Goal: Task Accomplishment & Management: Manage account settings

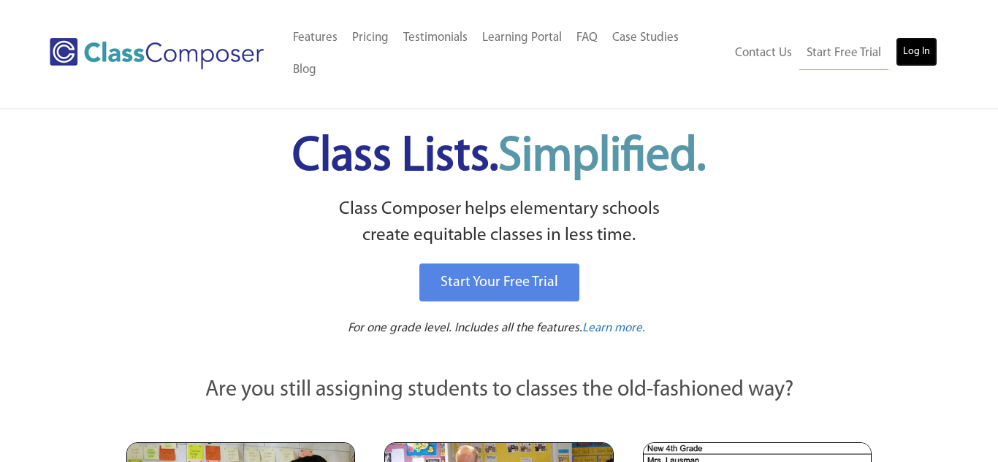
click at [918, 42] on link "Log In" at bounding box center [916, 51] width 42 height 29
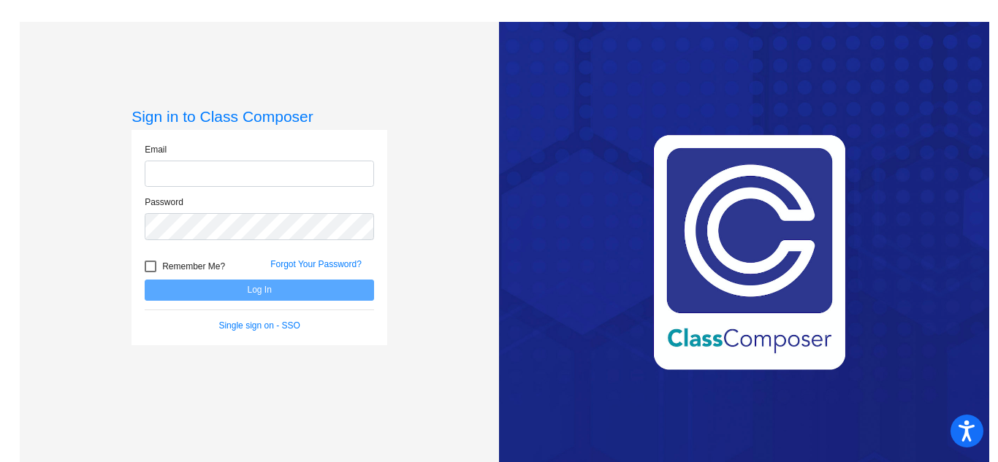
type input "[EMAIL_ADDRESS][DOMAIN_NAME]"
click at [254, 288] on button "Log In" at bounding box center [259, 290] width 229 height 21
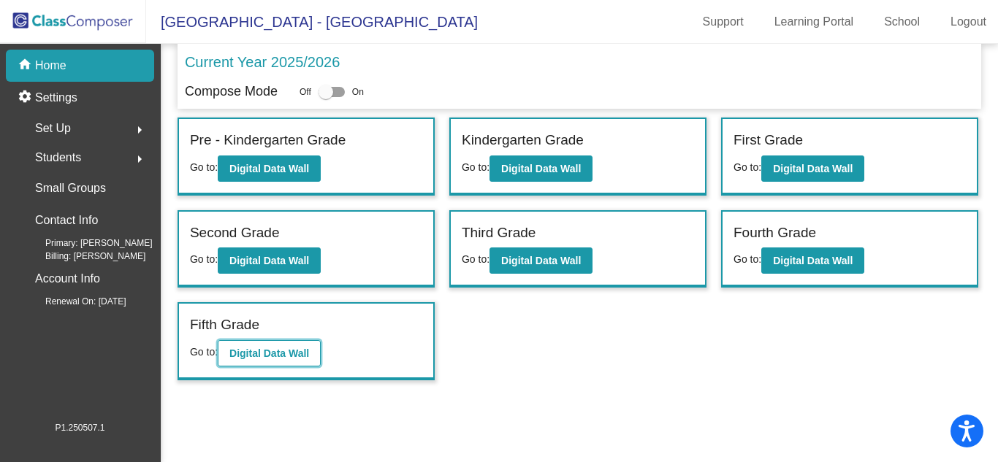
click at [255, 351] on b "Digital Data Wall" at bounding box center [269, 354] width 80 height 12
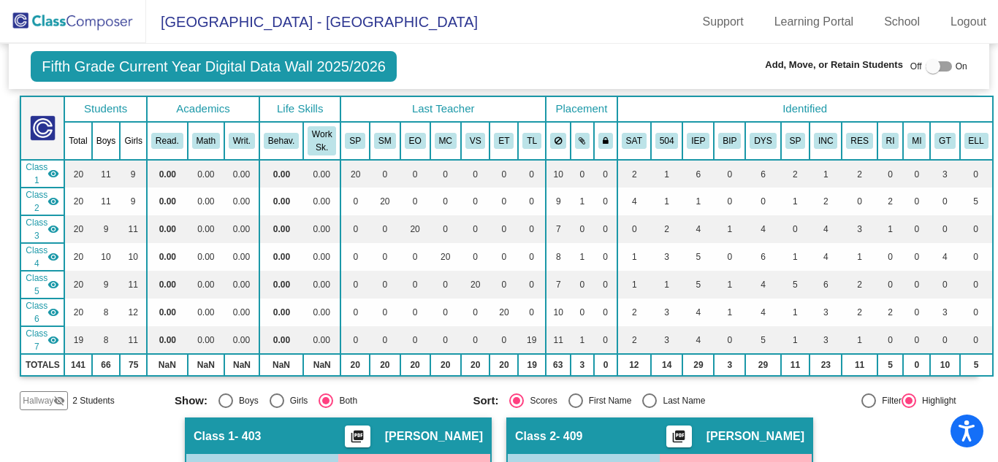
scroll to position [76, 0]
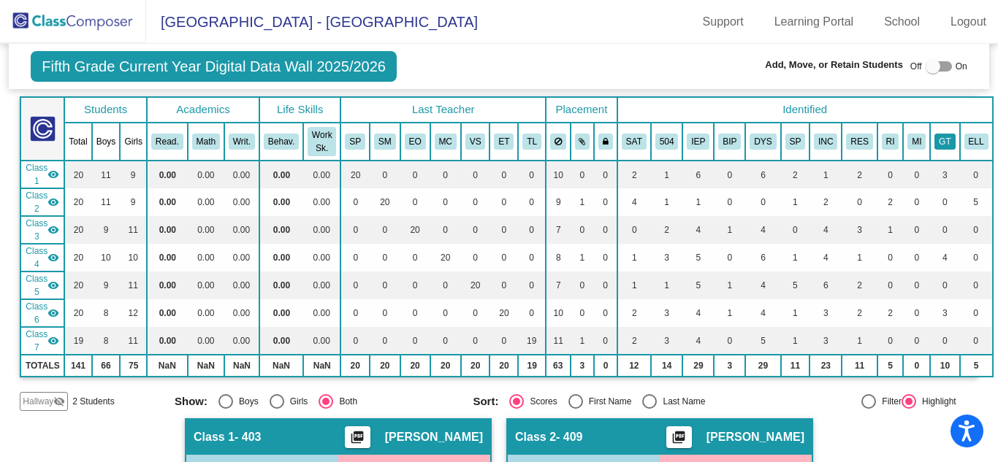
click at [934, 148] on button "GT" at bounding box center [944, 142] width 20 height 16
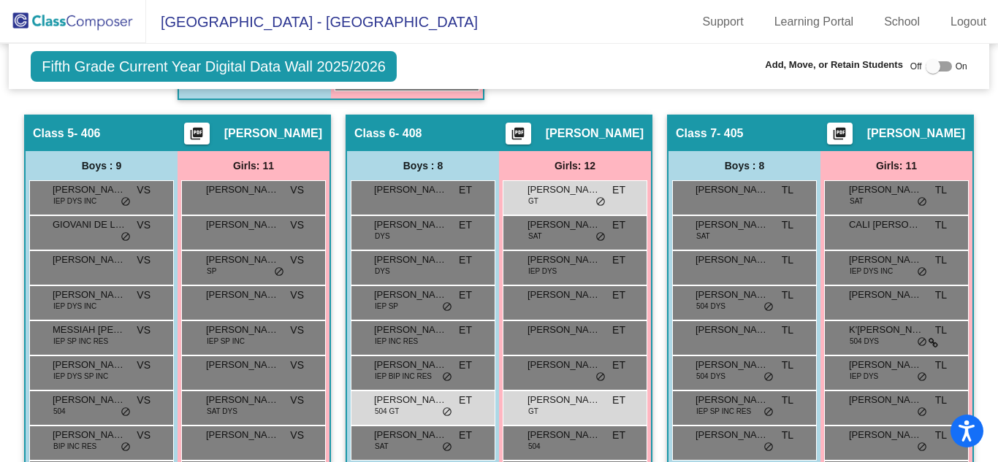
scroll to position [1325, 0]
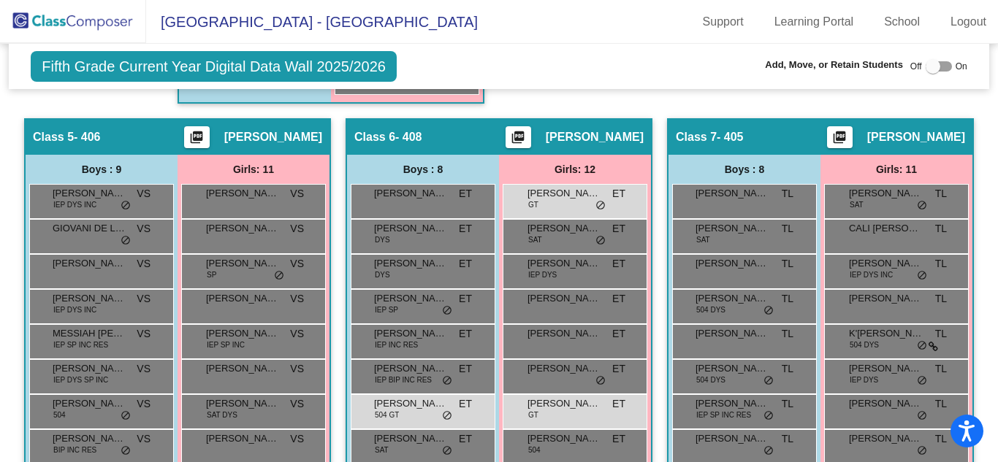
click at [928, 63] on div at bounding box center [932, 66] width 15 height 15
checkbox input "true"
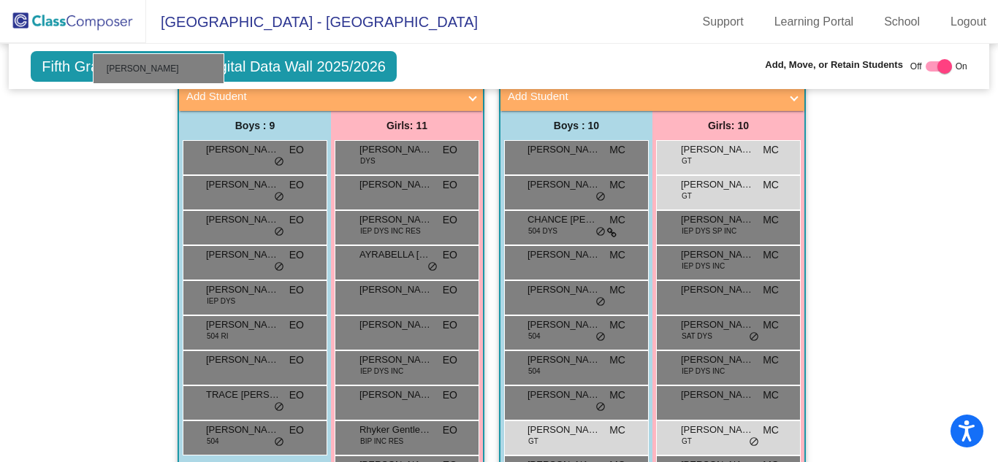
scroll to position [944, 0]
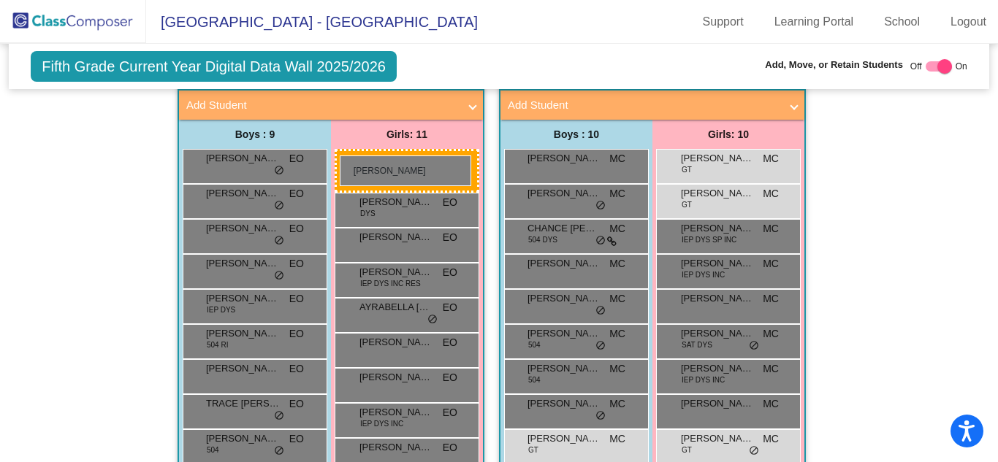
drag, startPoint x: 578, startPoint y: 259, endPoint x: 340, endPoint y: 155, distance: 260.3
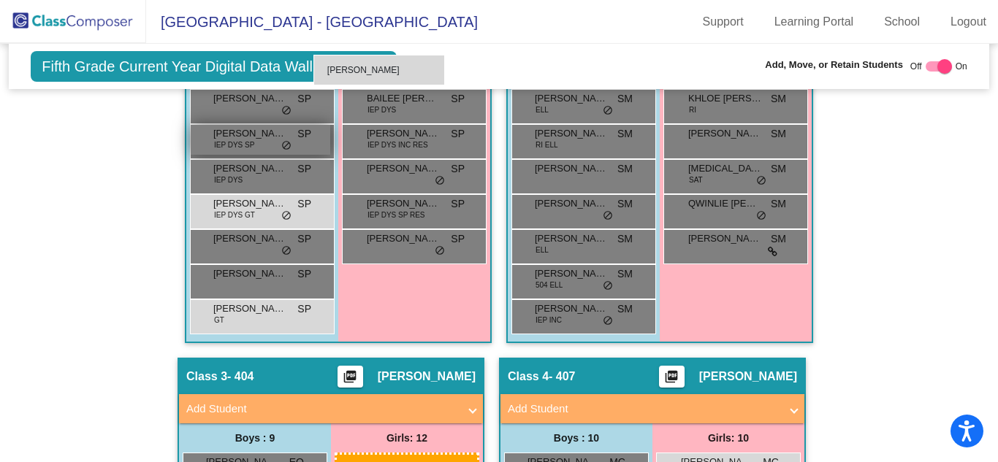
scroll to position [640, 0]
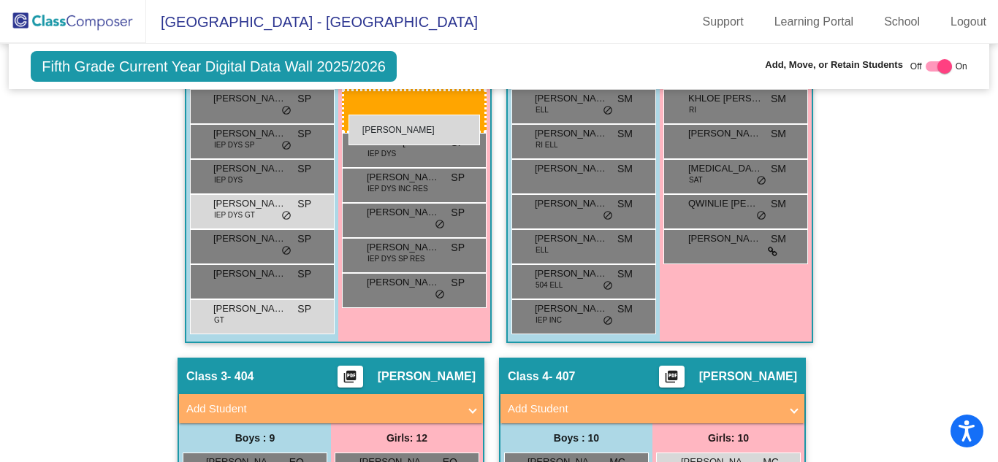
drag, startPoint x: 376, startPoint y: 419, endPoint x: 347, endPoint y: 115, distance: 305.2
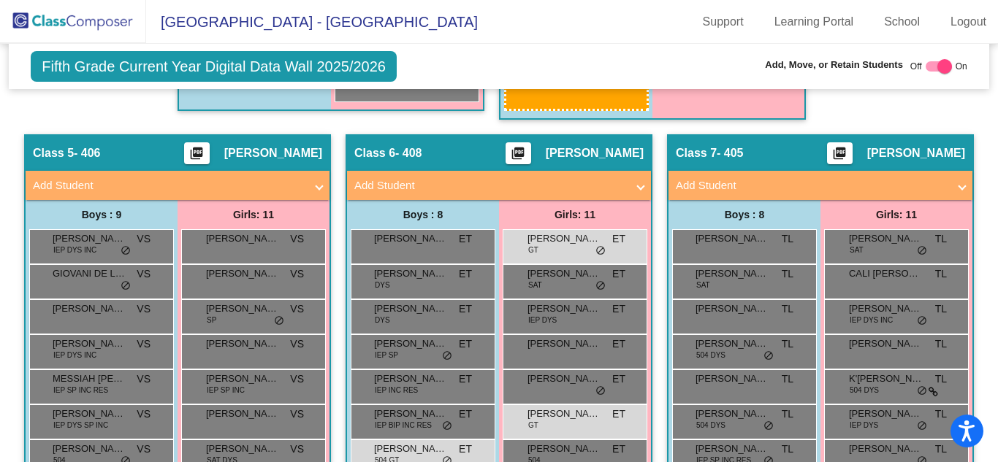
scroll to position [1409, 0]
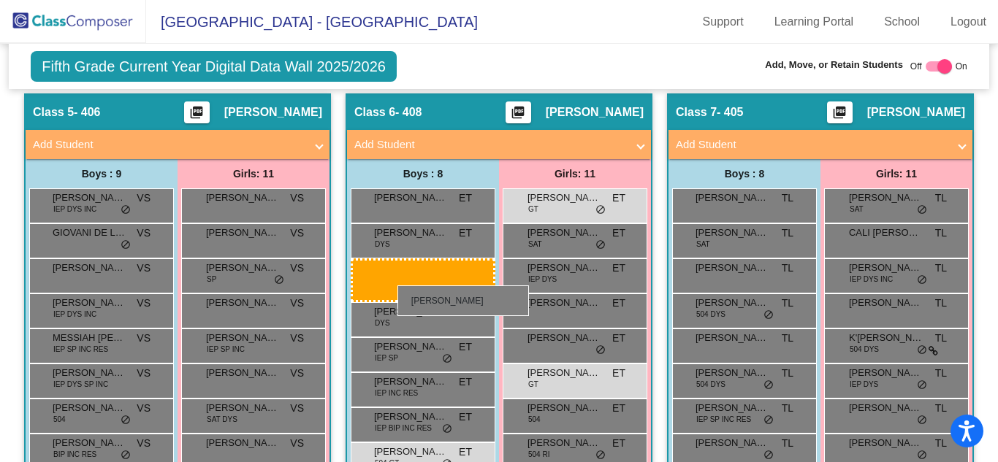
drag, startPoint x: 258, startPoint y: 285, endPoint x: 397, endPoint y: 286, distance: 139.5
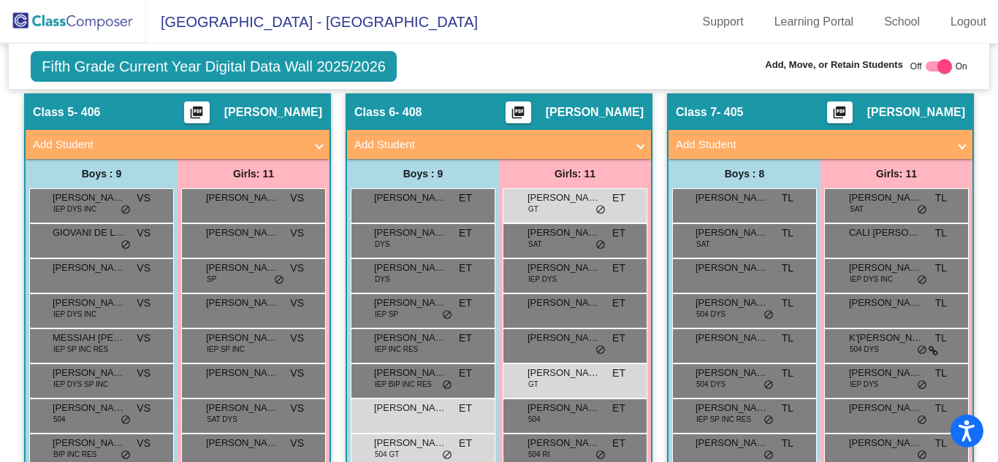
click at [87, 19] on img at bounding box center [73, 21] width 146 height 43
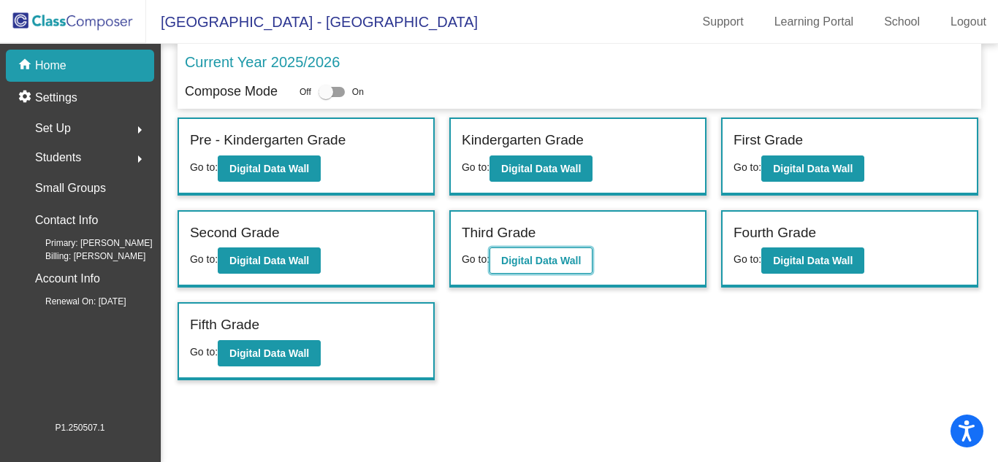
click at [538, 267] on button "Digital Data Wall" at bounding box center [540, 261] width 103 height 26
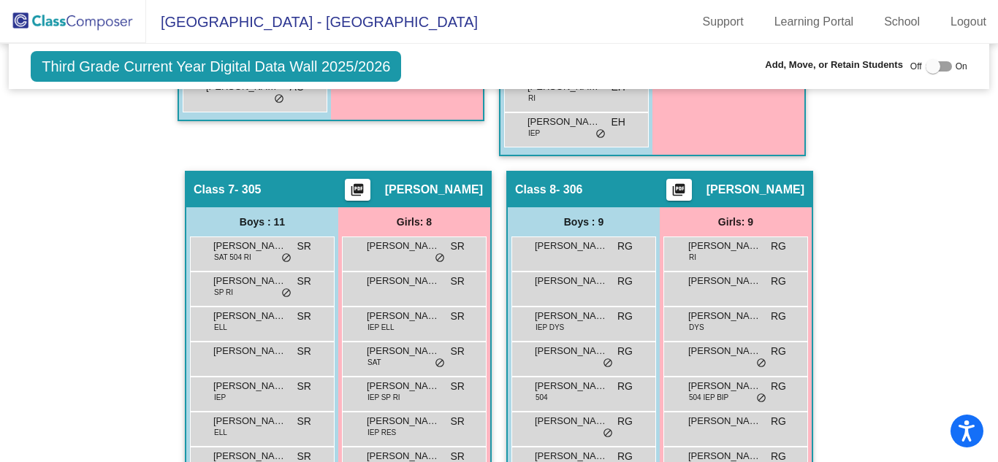
scroll to position [1777, 0]
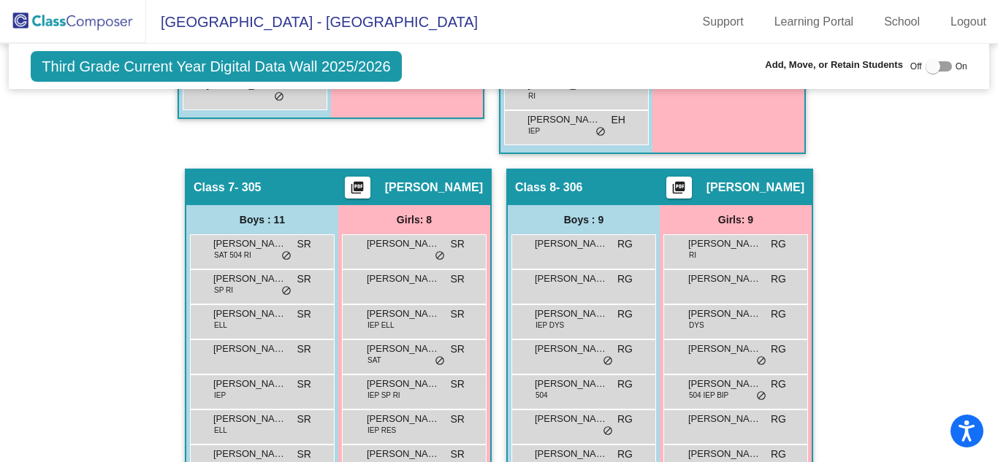
click at [928, 64] on div at bounding box center [932, 66] width 15 height 15
checkbox input "true"
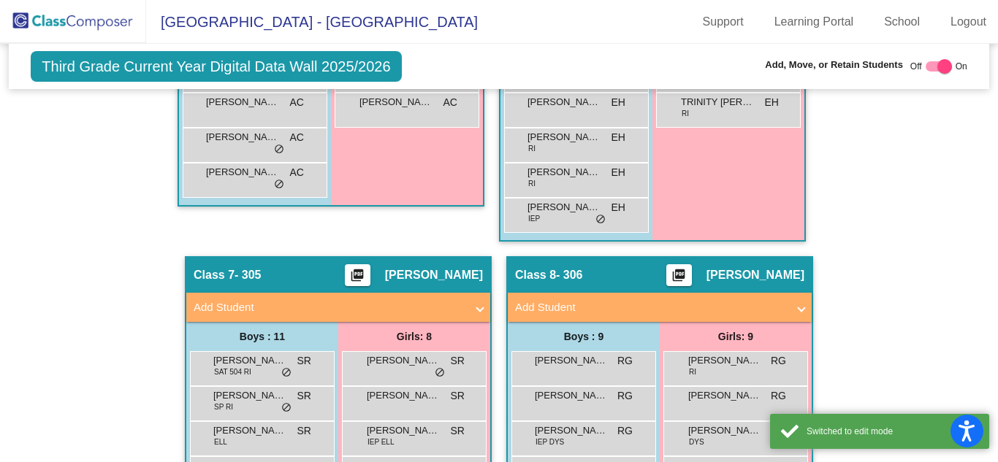
scroll to position [1865, 0]
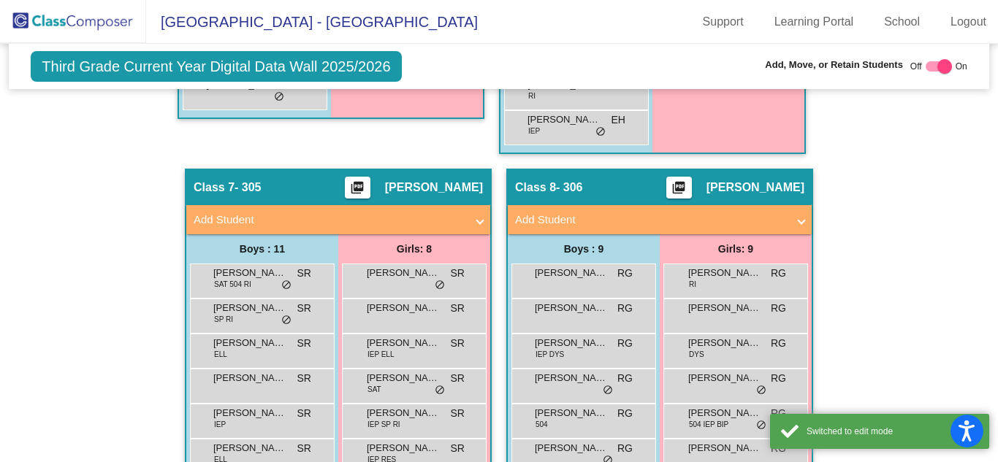
click at [578, 215] on mat-panel-title "Add Student" at bounding box center [651, 220] width 272 height 17
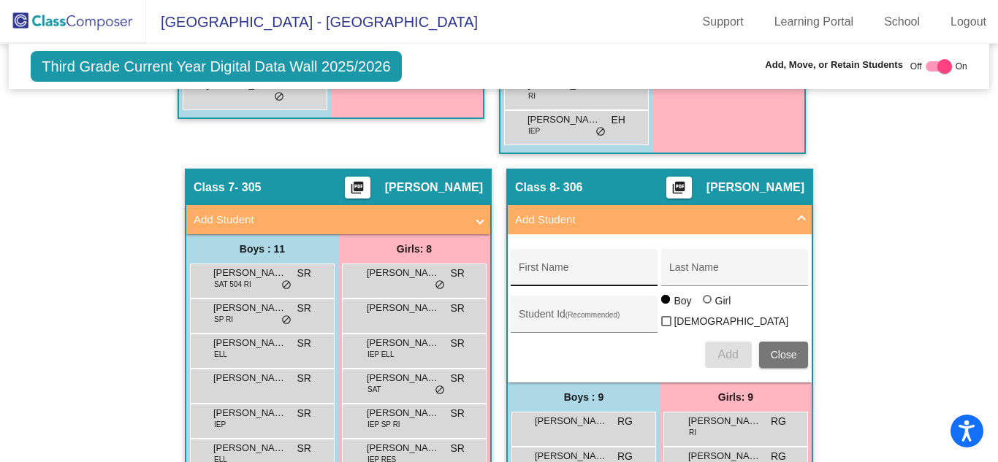
click at [545, 271] on input "First Name" at bounding box center [583, 273] width 131 height 12
type input "Harmony"
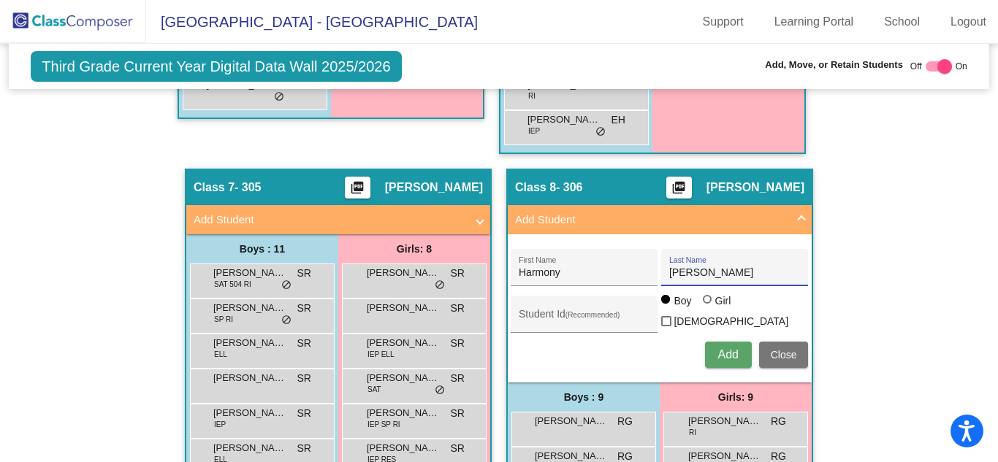
type input "Cordero"
click at [703, 304] on div at bounding box center [707, 299] width 9 height 9
click at [708, 307] on input "Girl" at bounding box center [708, 307] width 1 height 1
radio input "true"
click at [721, 350] on span "Add" at bounding box center [727, 354] width 20 height 12
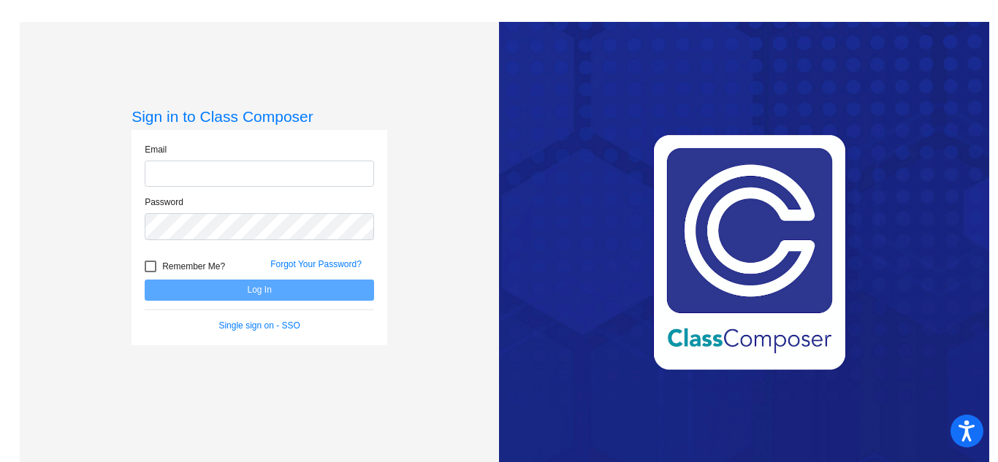
type input "[EMAIL_ADDRESS][DOMAIN_NAME]"
click at [263, 286] on button "Log In" at bounding box center [259, 290] width 229 height 21
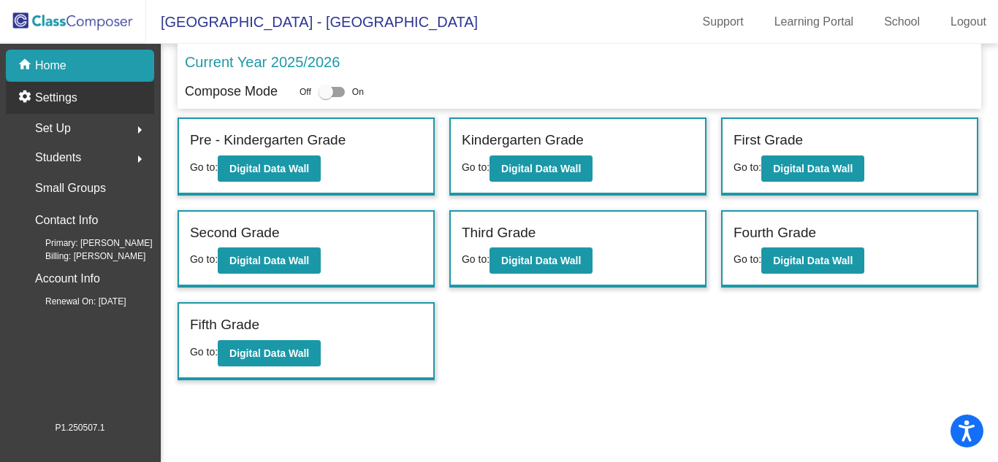
click at [53, 96] on p "Settings" at bounding box center [56, 98] width 42 height 18
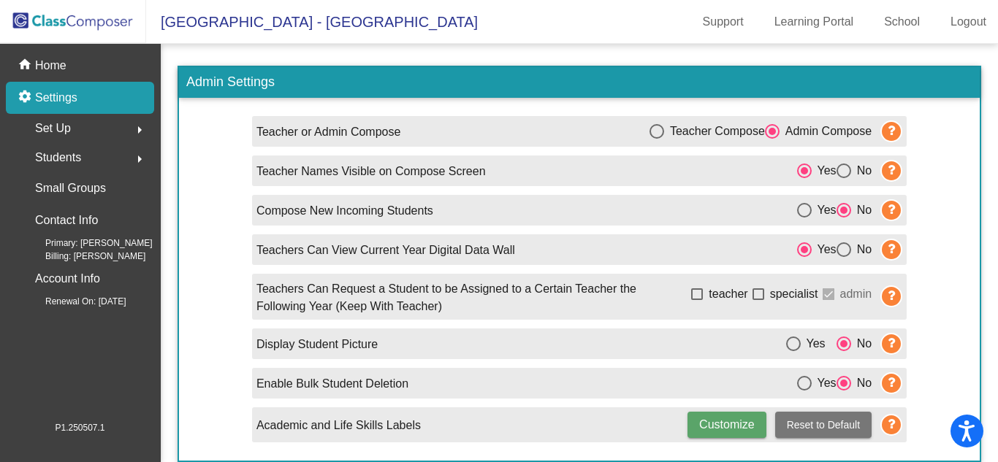
click at [58, 126] on span "Set Up" at bounding box center [53, 128] width 36 height 20
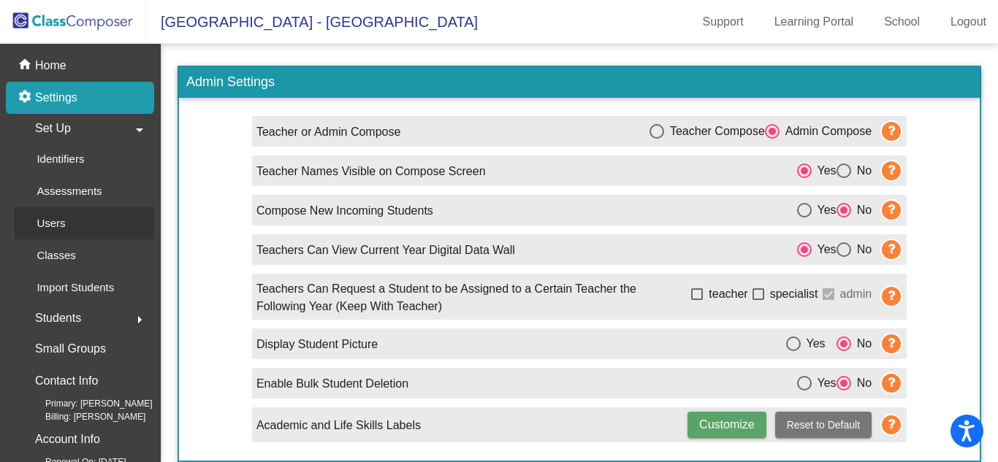
click at [52, 219] on p "Users" at bounding box center [51, 224] width 28 height 18
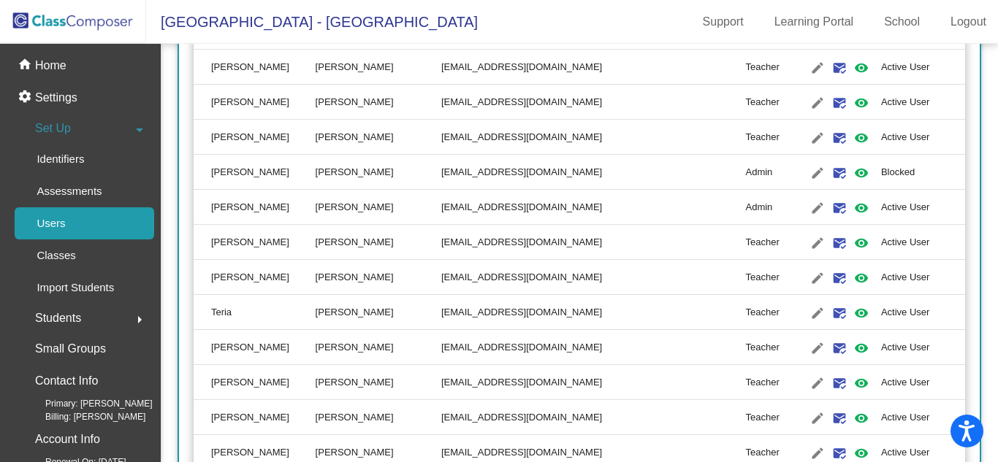
scroll to position [2301, 0]
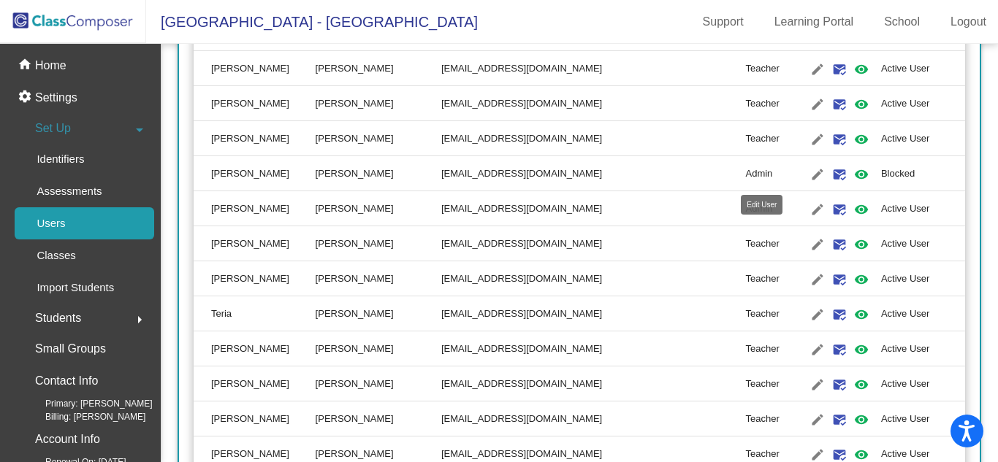
click at [808, 174] on mat-icon "edit" at bounding box center [817, 175] width 18 height 18
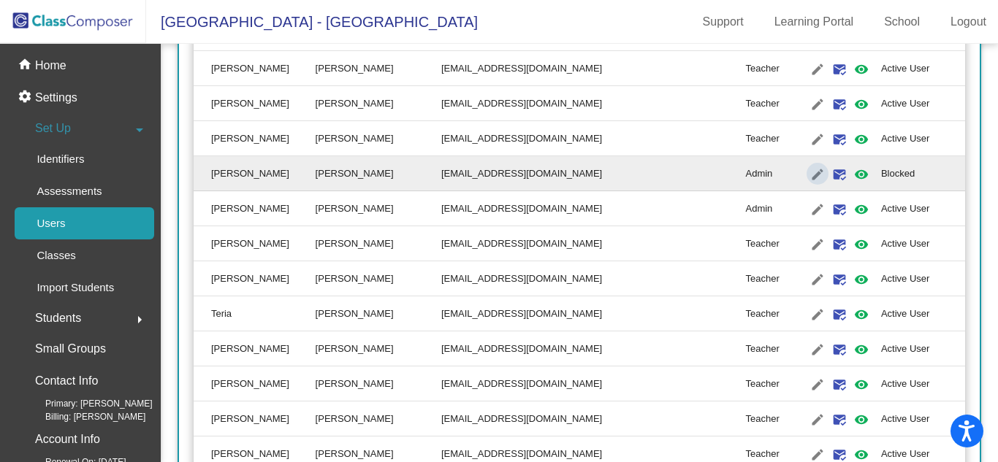
type input "Connie"
type input "Seago"
type input "cseago@sintonisd.net"
radio input "true"
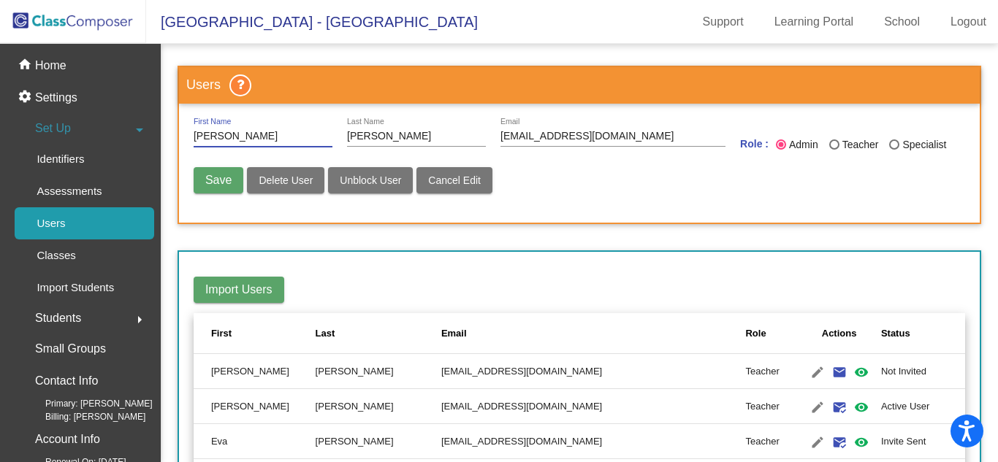
click at [375, 183] on span "Unblock User" at bounding box center [370, 181] width 61 height 12
radio input "false"
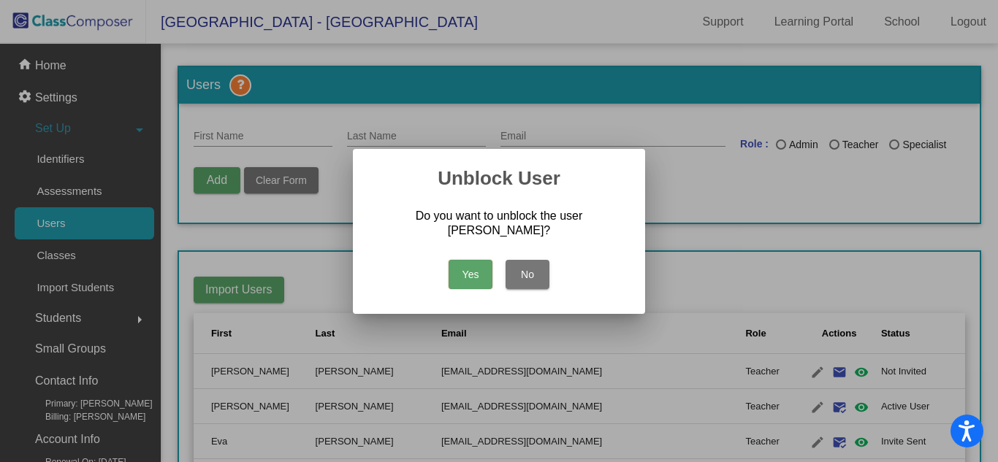
click at [478, 272] on button "Yes" at bounding box center [470, 274] width 44 height 29
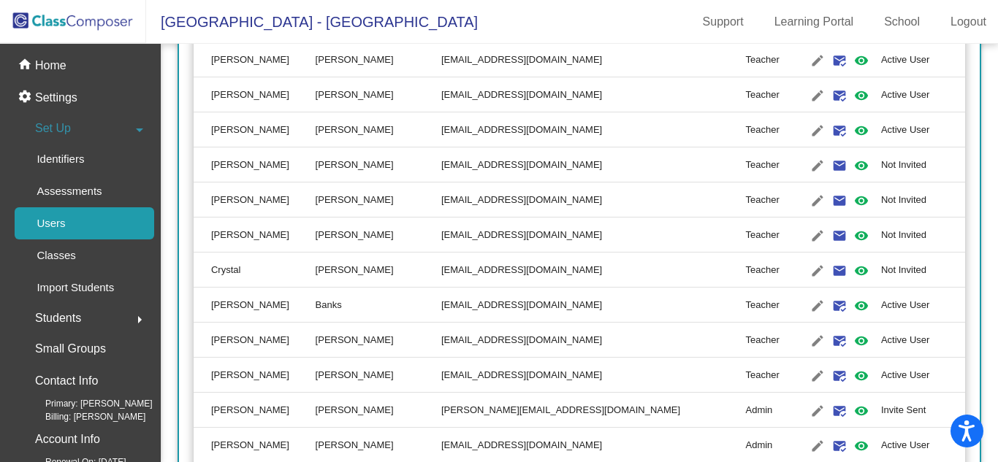
scroll to position [456, 0]
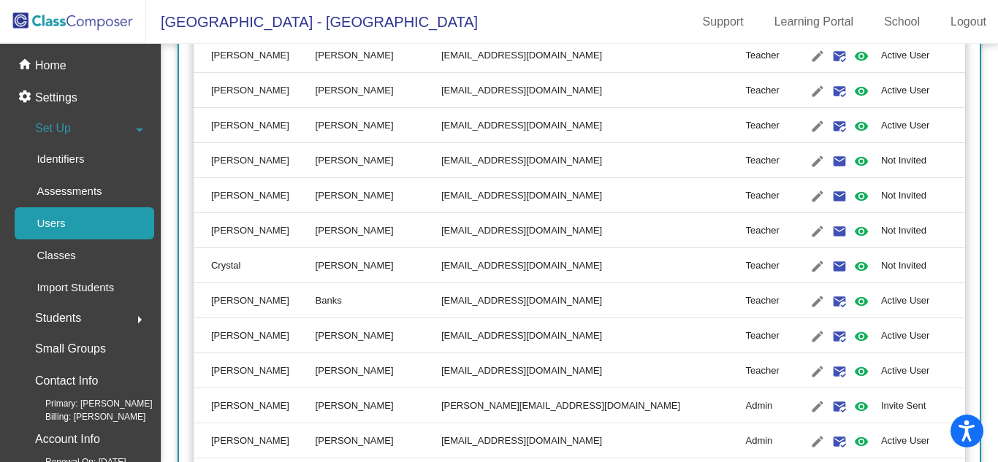
click at [943, 364] on td "Active User" at bounding box center [923, 370] width 84 height 35
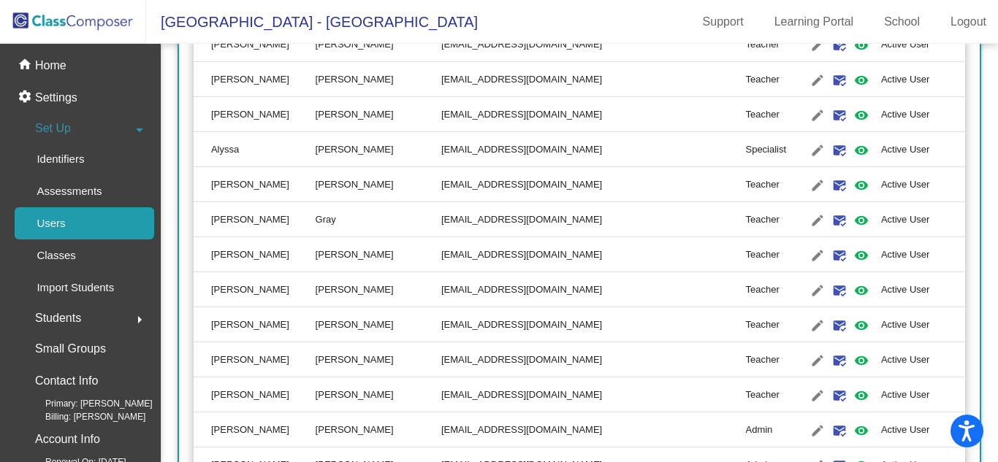
scroll to position [2059, 0]
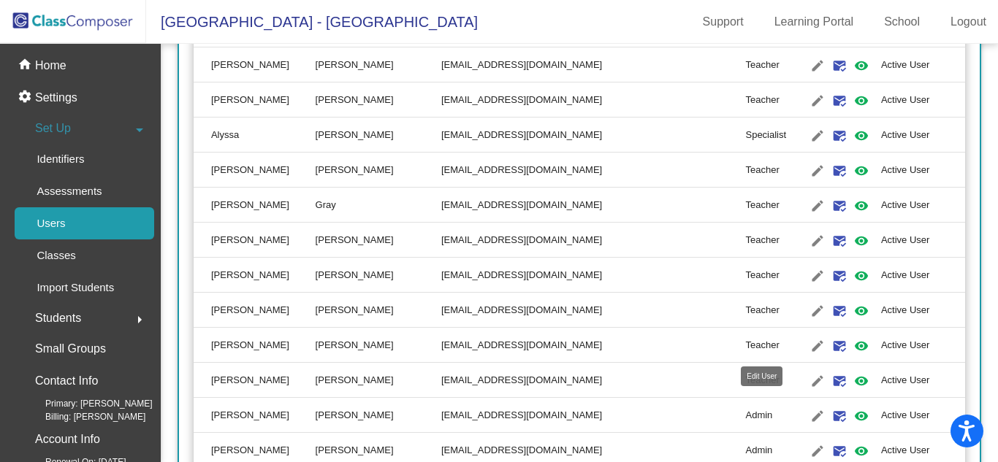
click at [808, 349] on mat-icon "edit" at bounding box center [817, 346] width 18 height 18
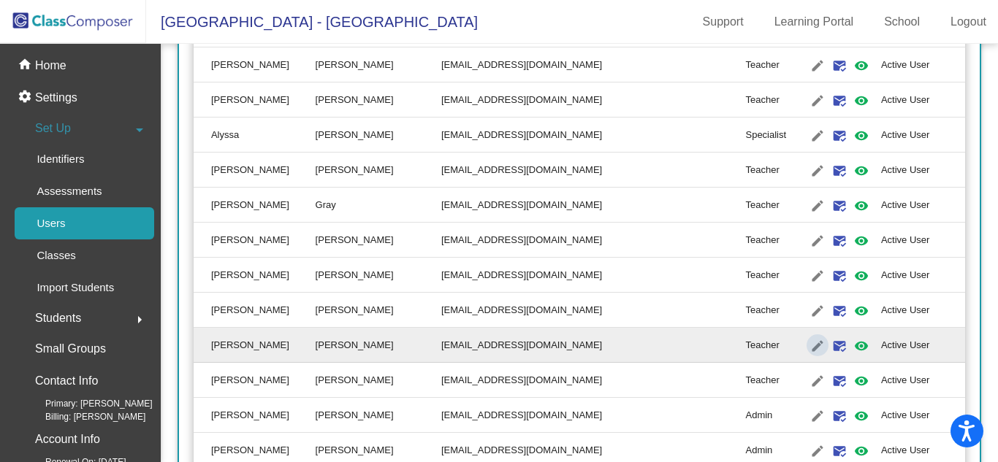
type input "Amy"
type input "Torres"
type input "atorres@sintonisd.net"
radio input "true"
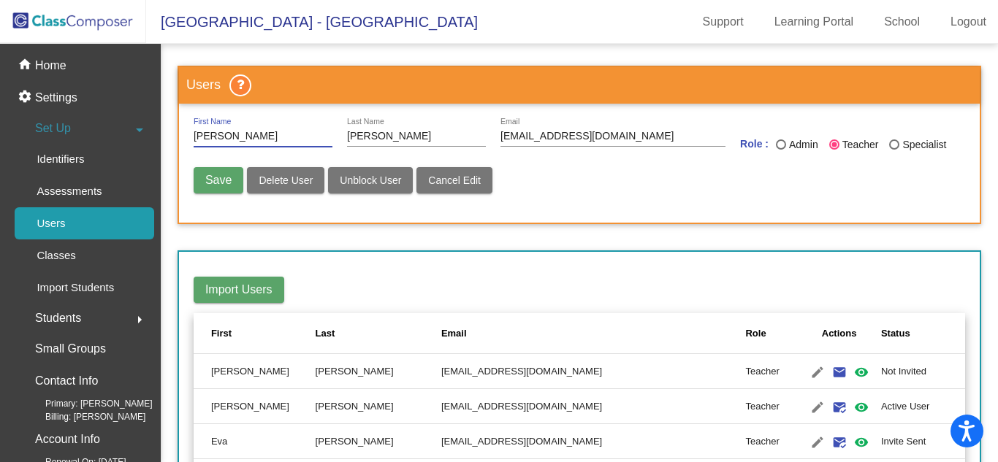
click at [269, 178] on span "Delete User" at bounding box center [286, 181] width 54 height 12
radio input "false"
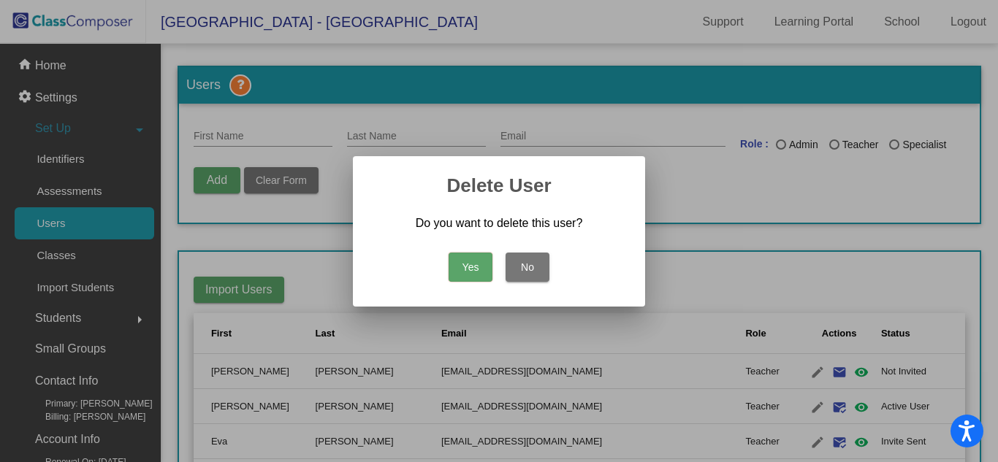
click at [469, 276] on button "Yes" at bounding box center [470, 267] width 44 height 29
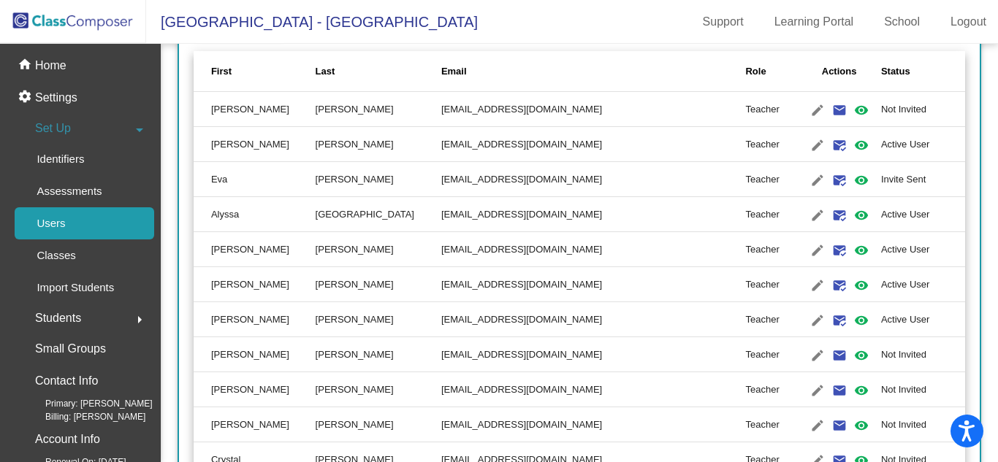
scroll to position [281, 0]
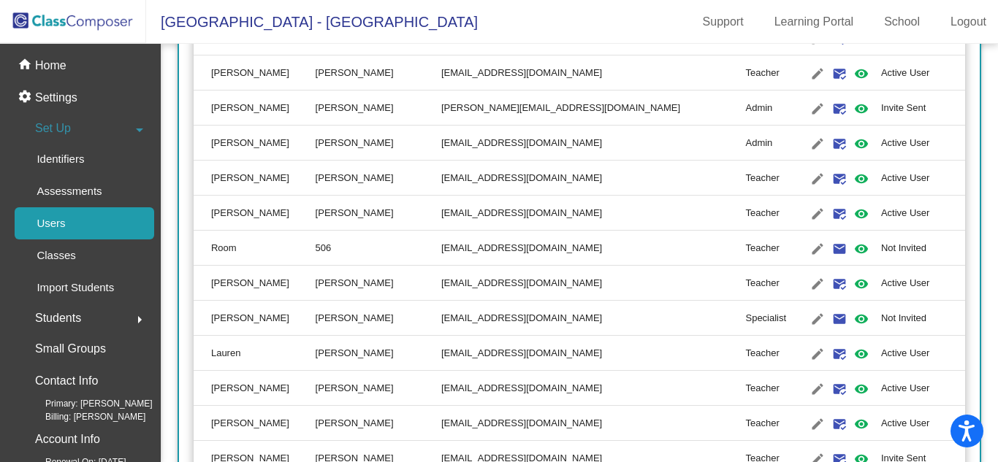
scroll to position [757, 0]
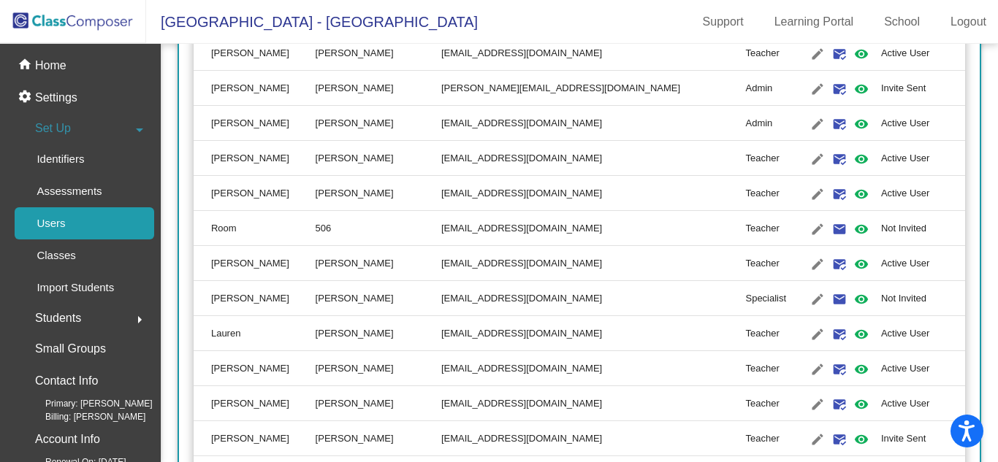
scroll to position [782, 0]
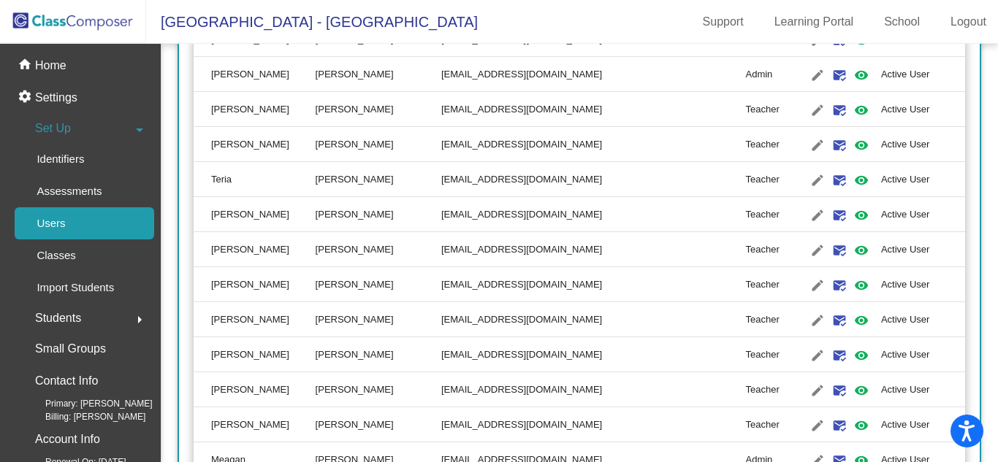
scroll to position [2458, 0]
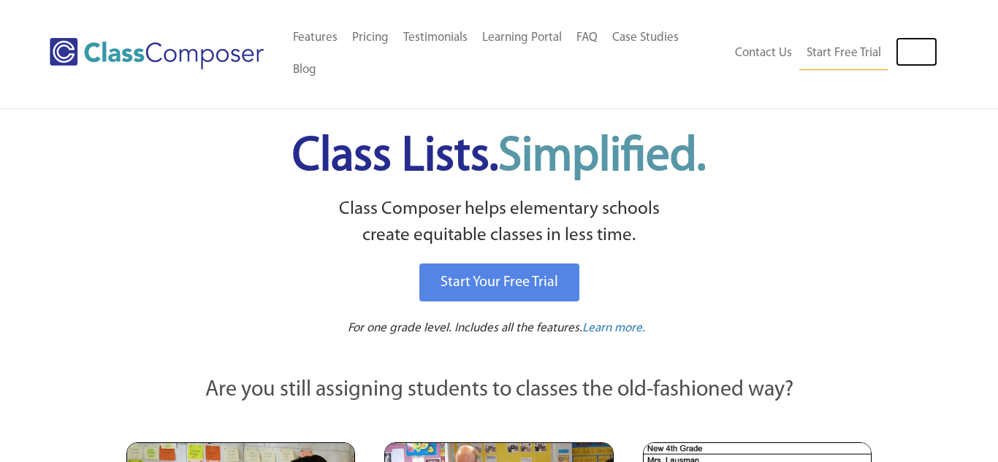
click at [906, 39] on link "Log In" at bounding box center [916, 51] width 42 height 29
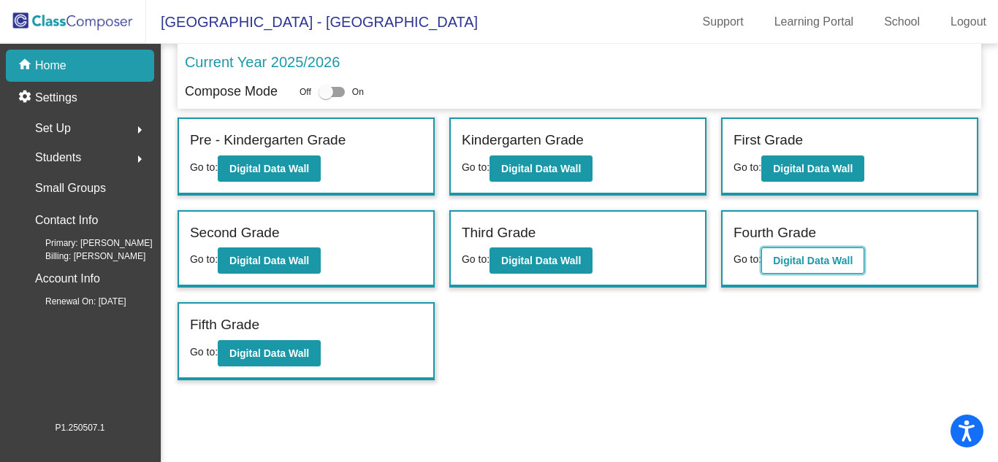
click at [783, 260] on b "Digital Data Wall" at bounding box center [813, 261] width 80 height 12
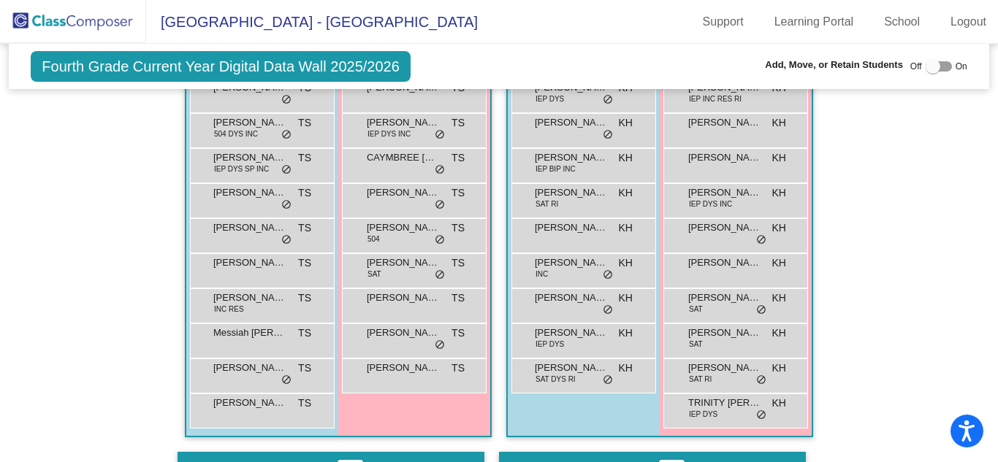
scroll to position [511, 0]
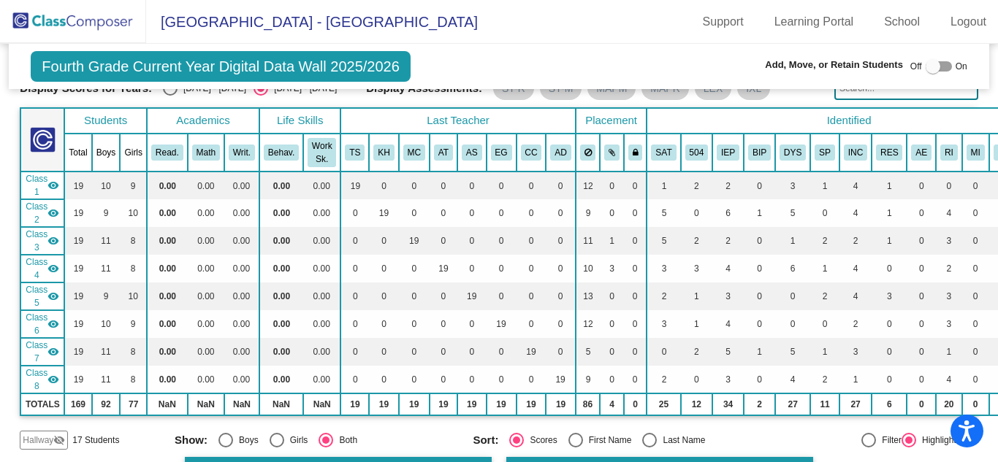
scroll to position [0, 0]
